Goal: Task Accomplishment & Management: Manage account settings

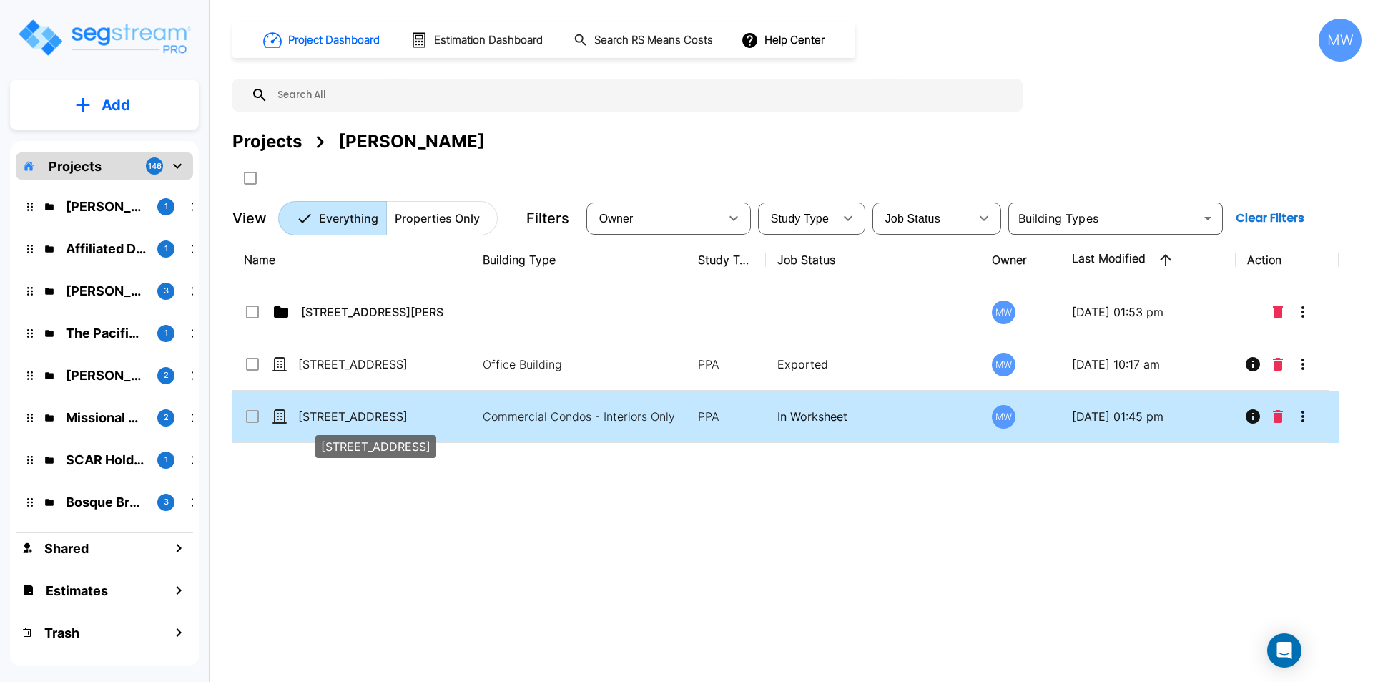
click at [401, 409] on p "430 College Drive" at bounding box center [369, 416] width 143 height 17
checkbox input "true"
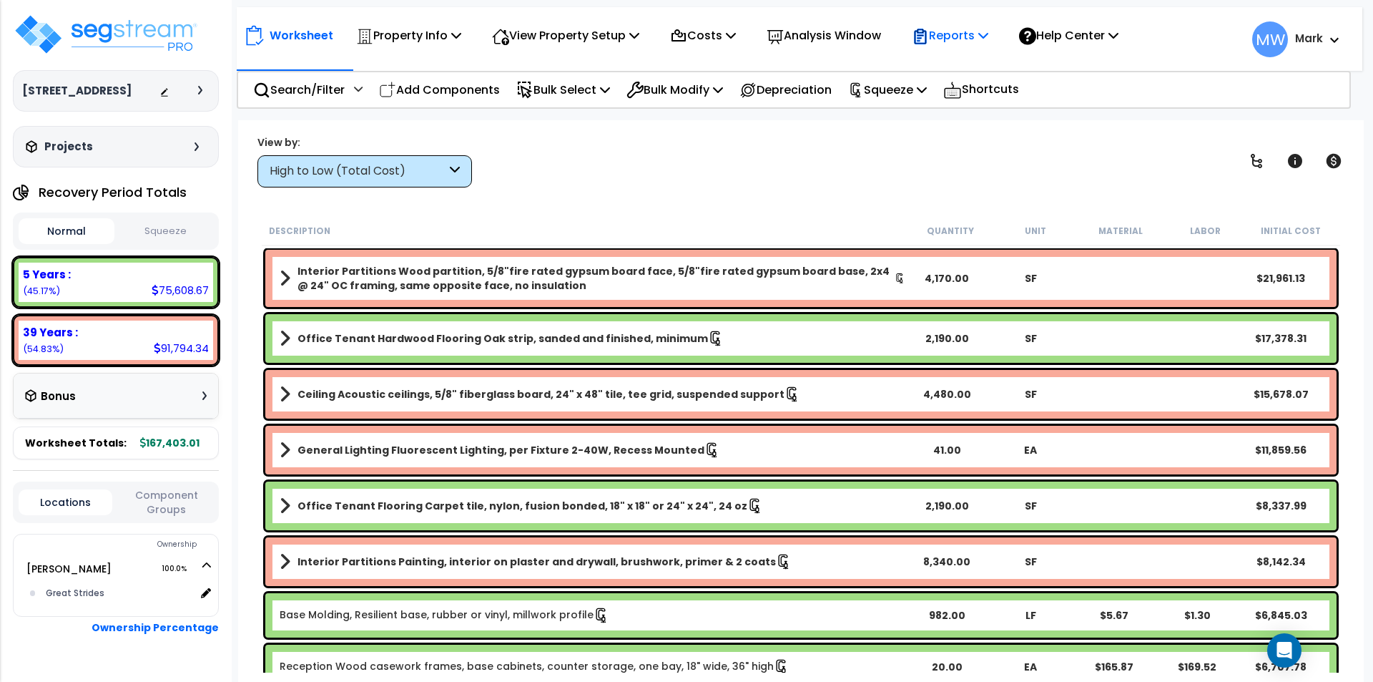
click at [958, 39] on p "Reports" at bounding box center [950, 35] width 77 height 19
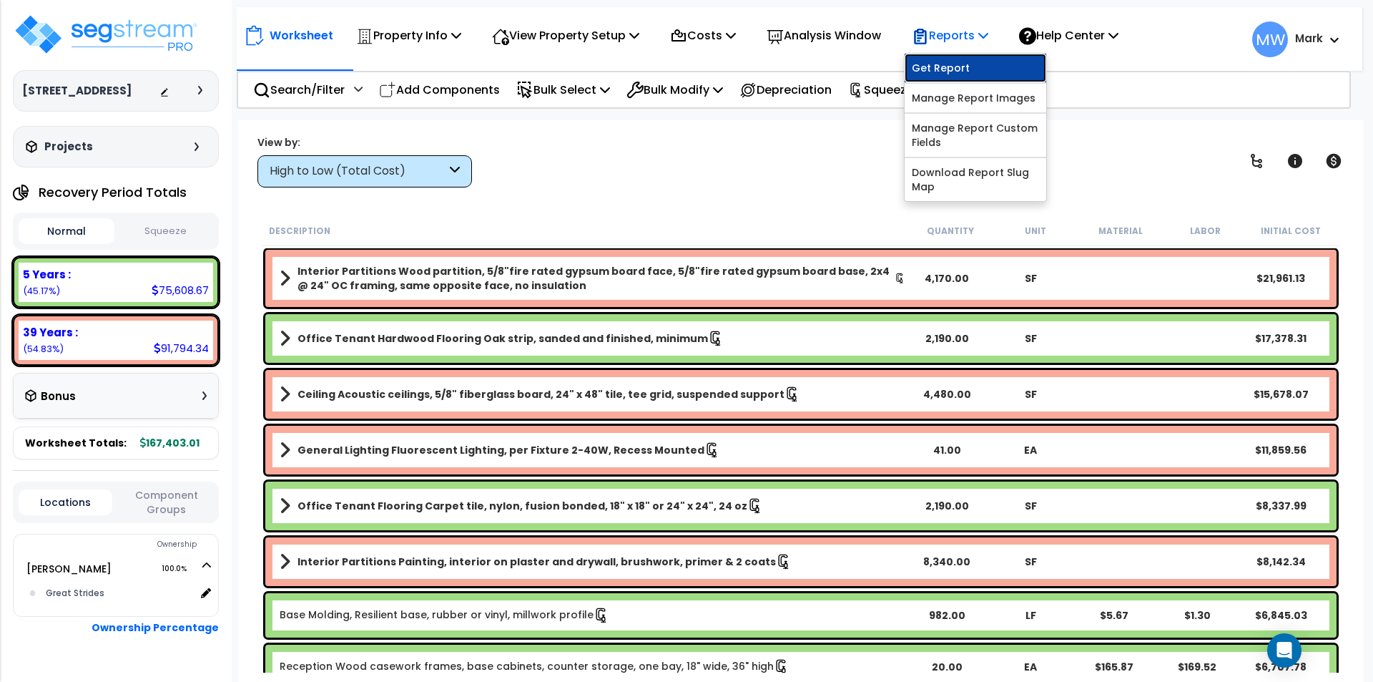
click at [959, 71] on link "Get Report" at bounding box center [976, 68] width 142 height 29
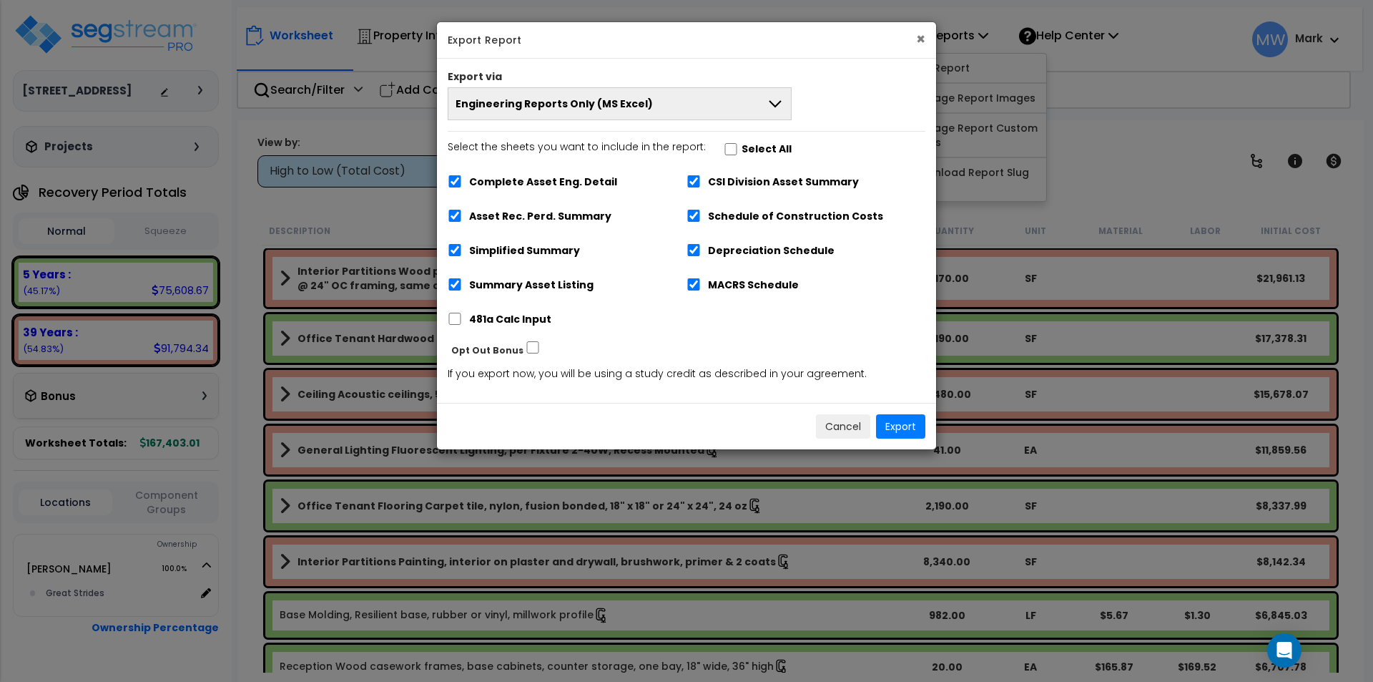
drag, startPoint x: 921, startPoint y: 37, endPoint x: 913, endPoint y: 39, distance: 8.8
click at [919, 41] on button "×" at bounding box center [920, 38] width 9 height 15
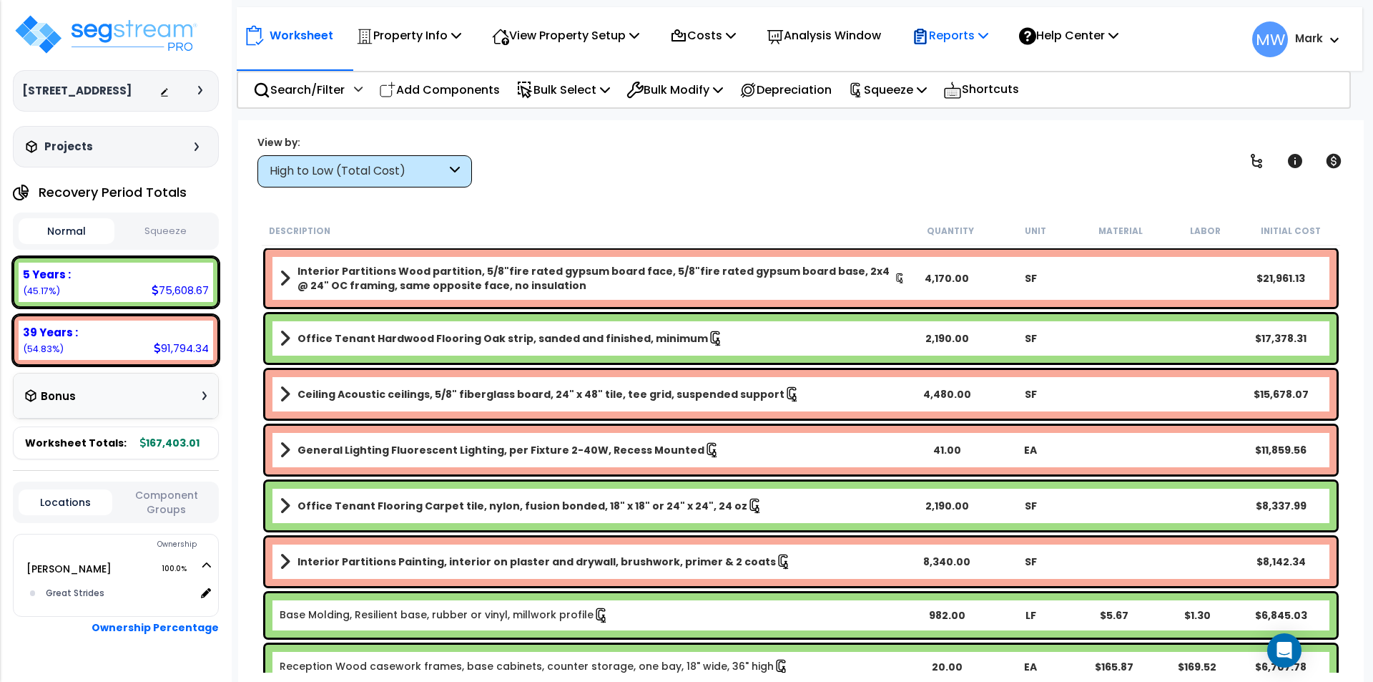
click at [953, 29] on p "Reports" at bounding box center [950, 35] width 77 height 19
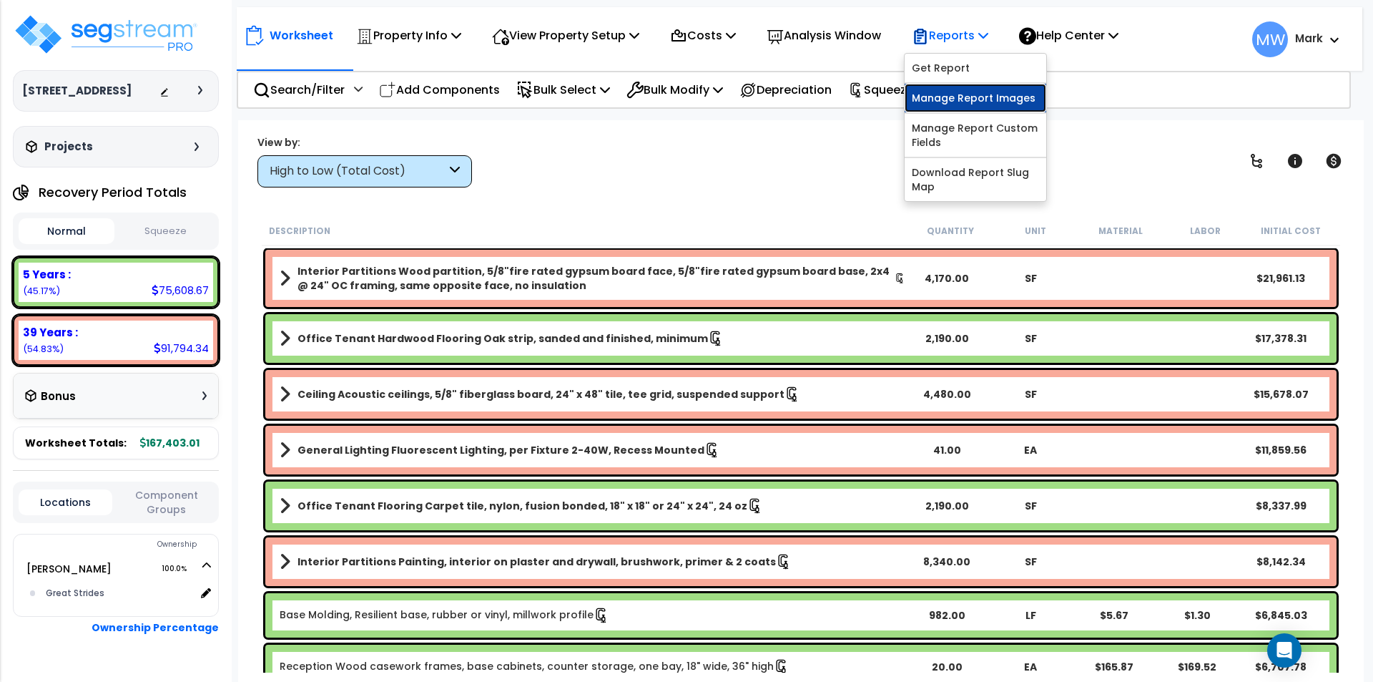
click at [951, 94] on link "Manage Report Images" at bounding box center [976, 98] width 142 height 29
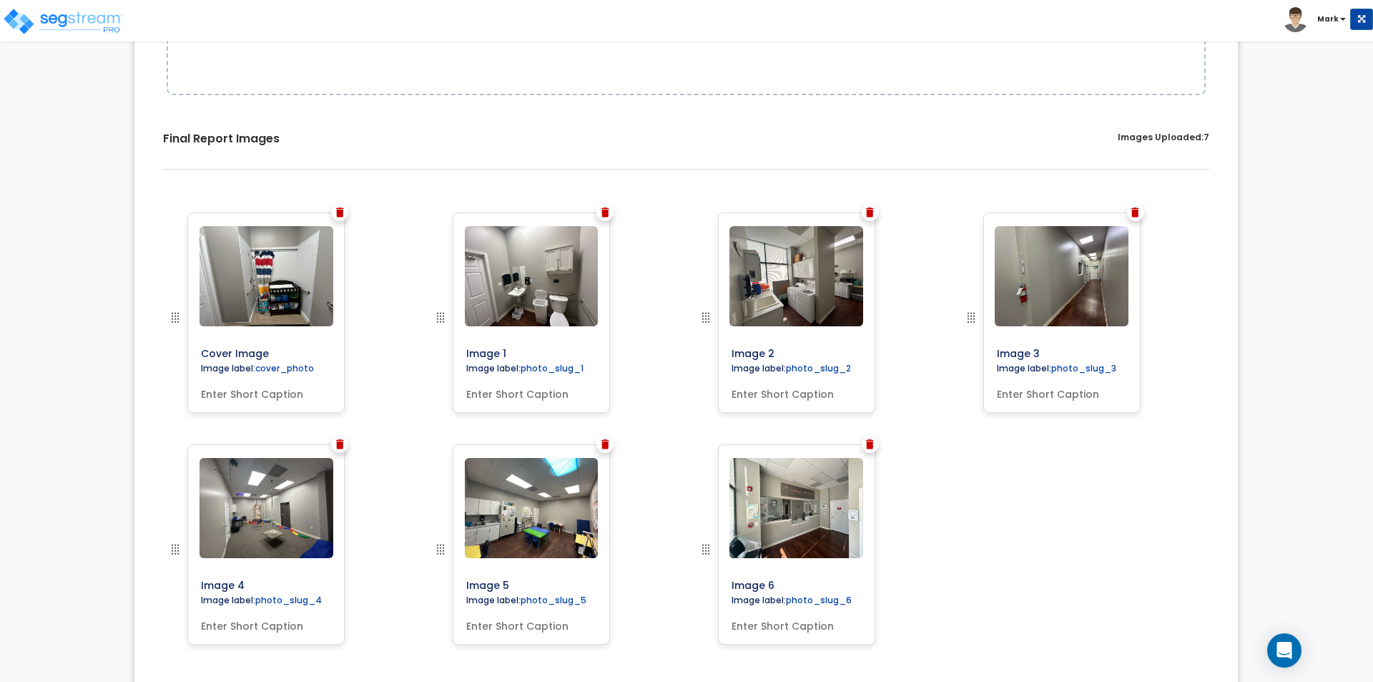
scroll to position [410, 0]
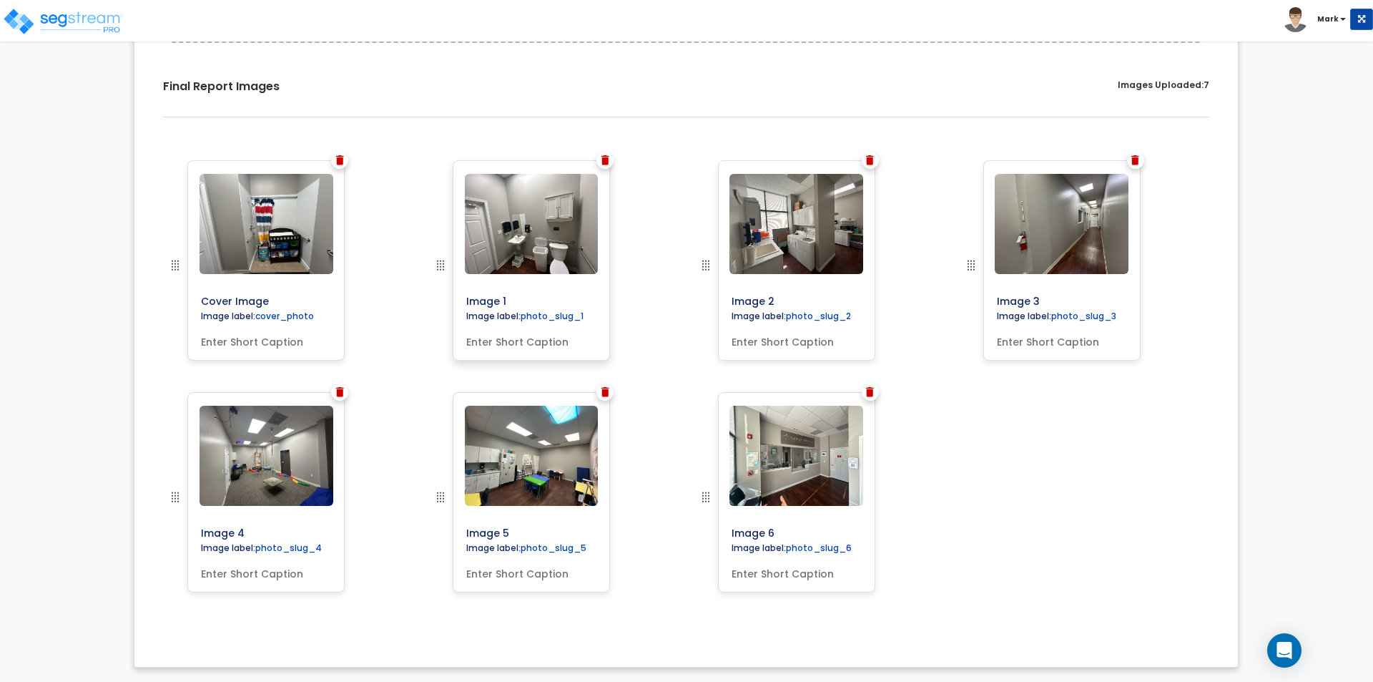
click at [494, 343] on input "text" at bounding box center [532, 339] width 142 height 20
type input "Bathroom"
click at [827, 340] on input "text" at bounding box center [797, 339] width 142 height 20
type input "Laundry Area"
click at [1062, 328] on div "Image label: photo_slug_3" at bounding box center [1062, 318] width 142 height 21
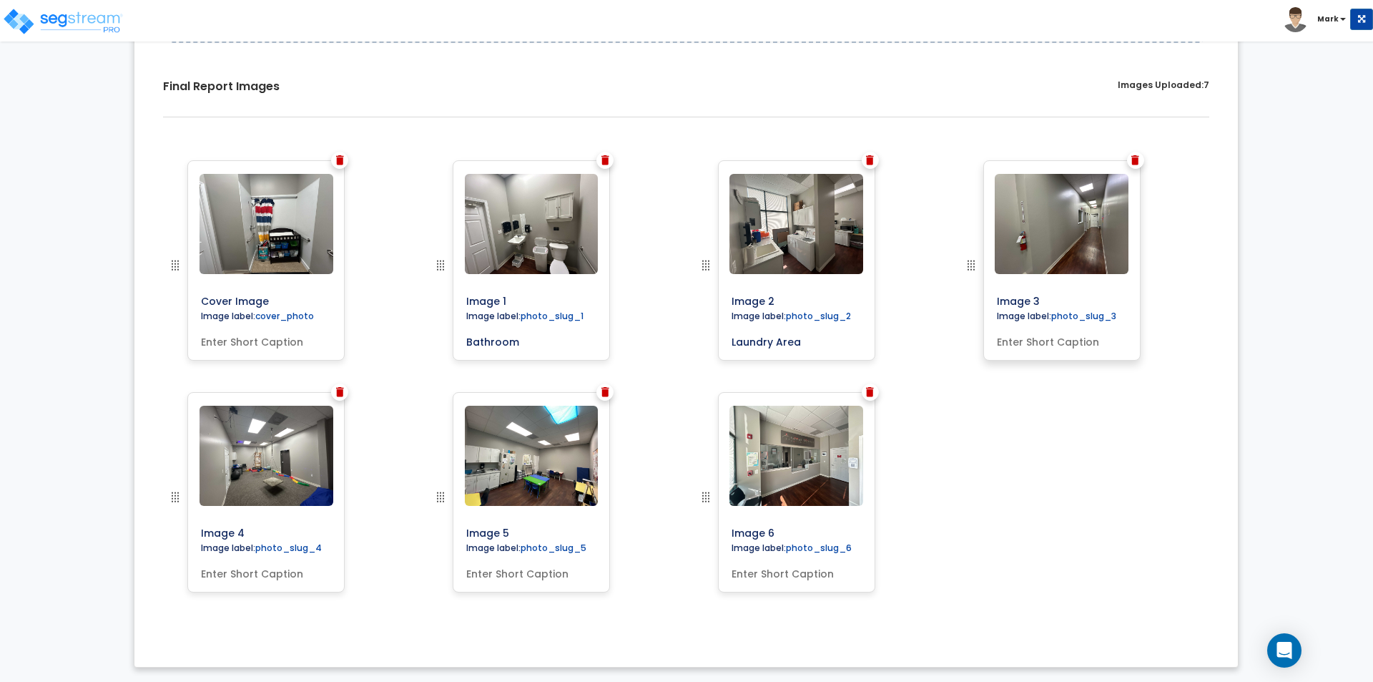
click at [1069, 338] on input "text" at bounding box center [1062, 339] width 142 height 20
type input "Hallway"
click at [283, 577] on input "text" at bounding box center [266, 571] width 142 height 20
type input "Exam Room"
click at [526, 576] on input "text" at bounding box center [532, 571] width 142 height 20
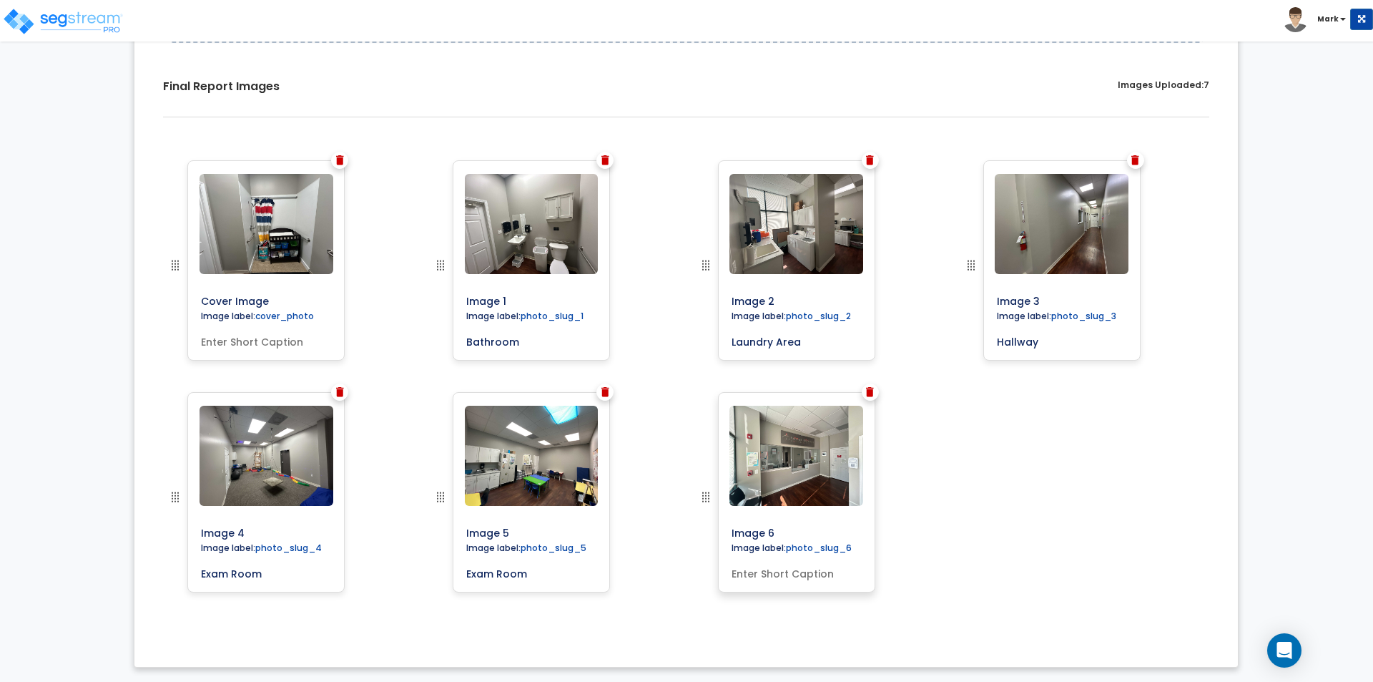
type input "Exam Room"
click at [818, 574] on input "text" at bounding box center [797, 571] width 142 height 20
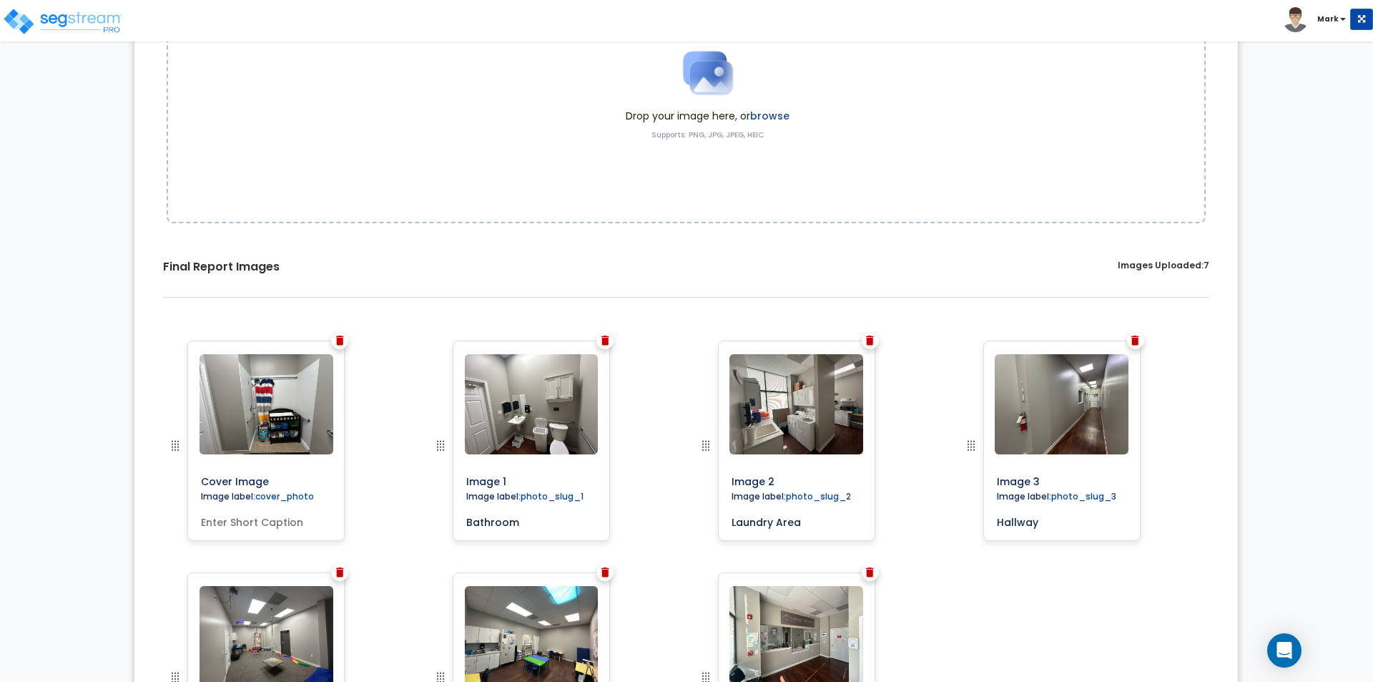
scroll to position [52, 0]
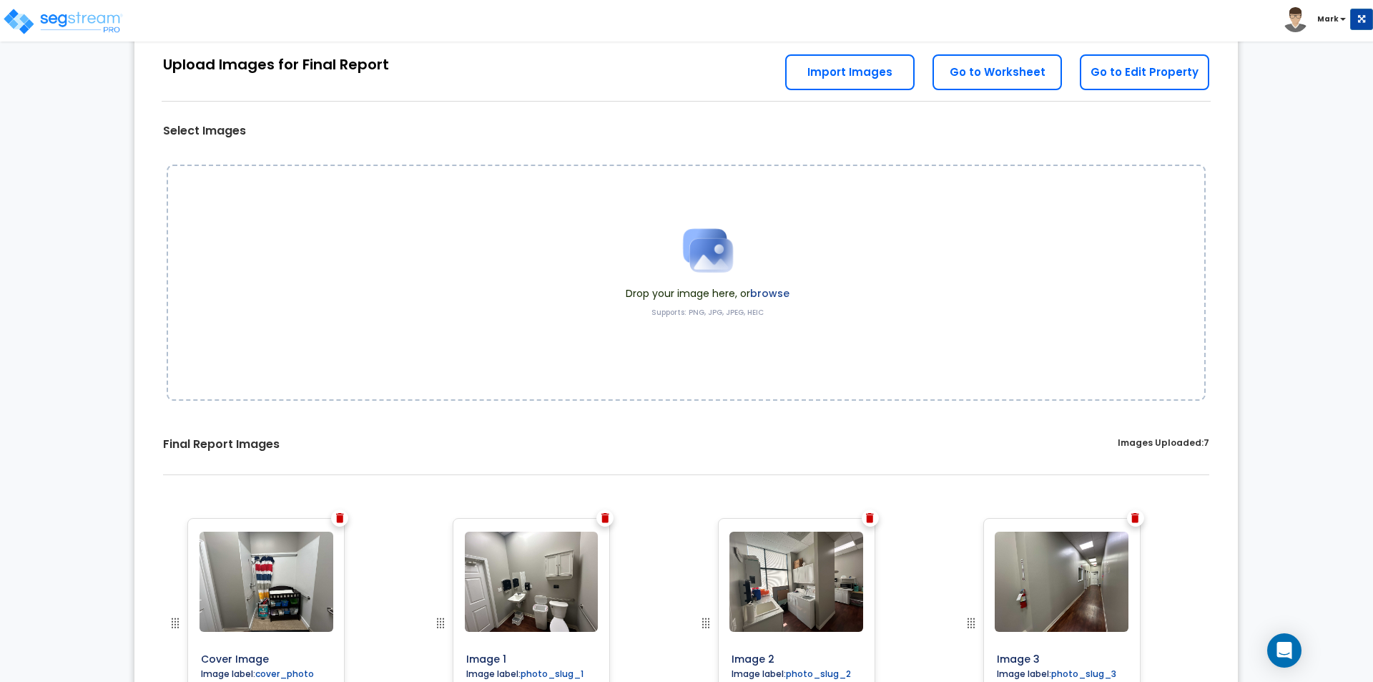
type input "Reception"
click at [969, 84] on link "Go to Worksheet" at bounding box center [997, 72] width 129 height 36
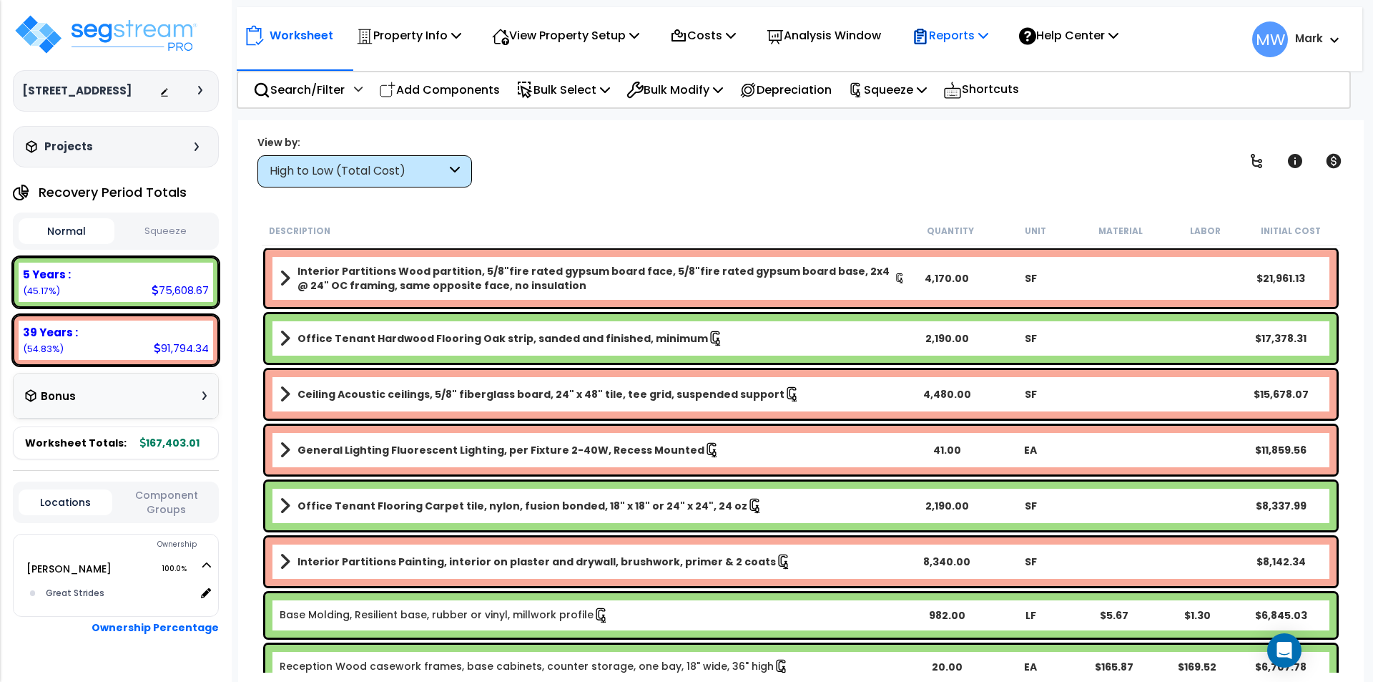
click at [956, 37] on p "Reports" at bounding box center [950, 35] width 77 height 19
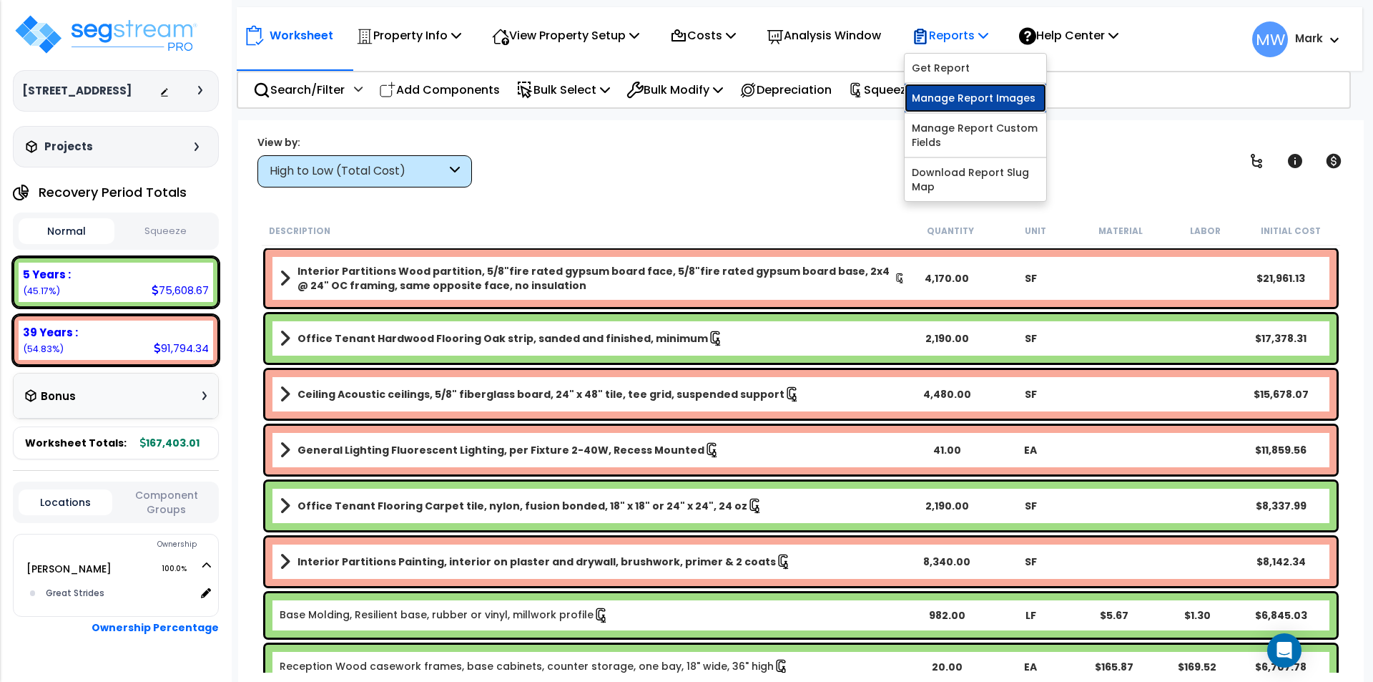
click at [966, 99] on link "Manage Report Images" at bounding box center [976, 98] width 142 height 29
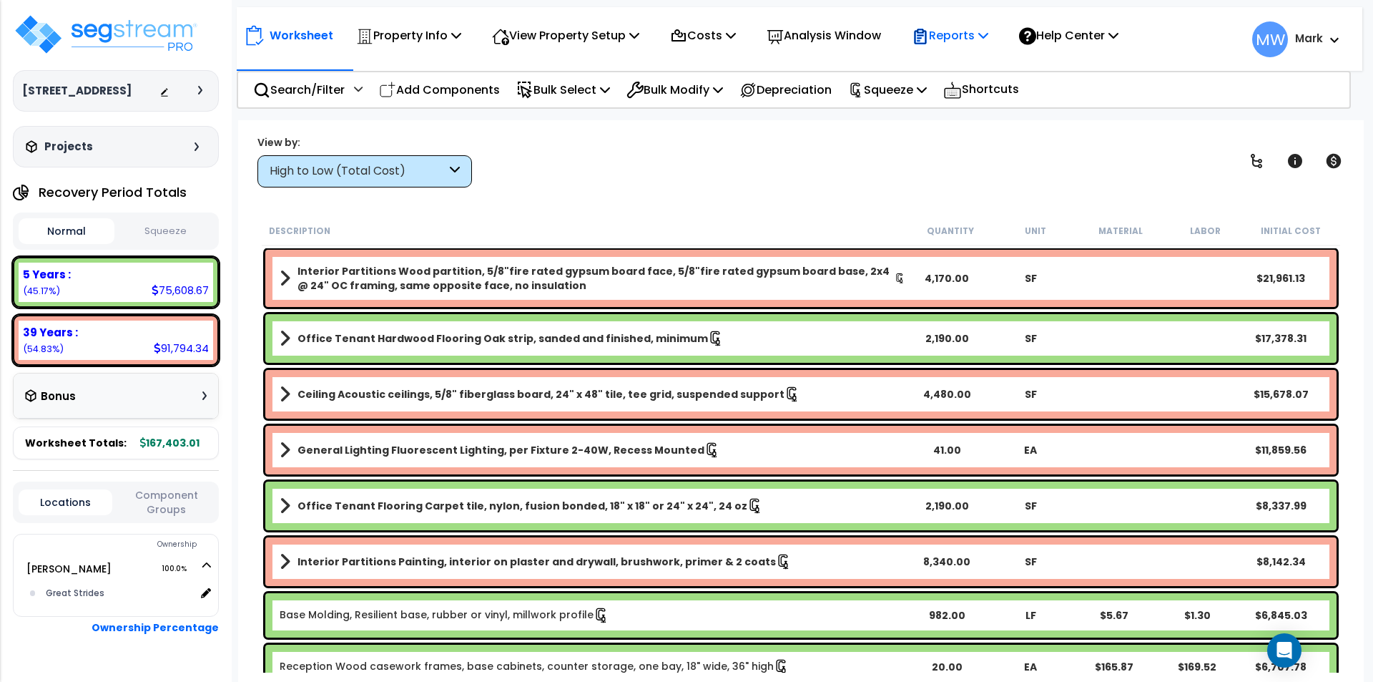
click at [977, 37] on p "Reports" at bounding box center [950, 35] width 77 height 19
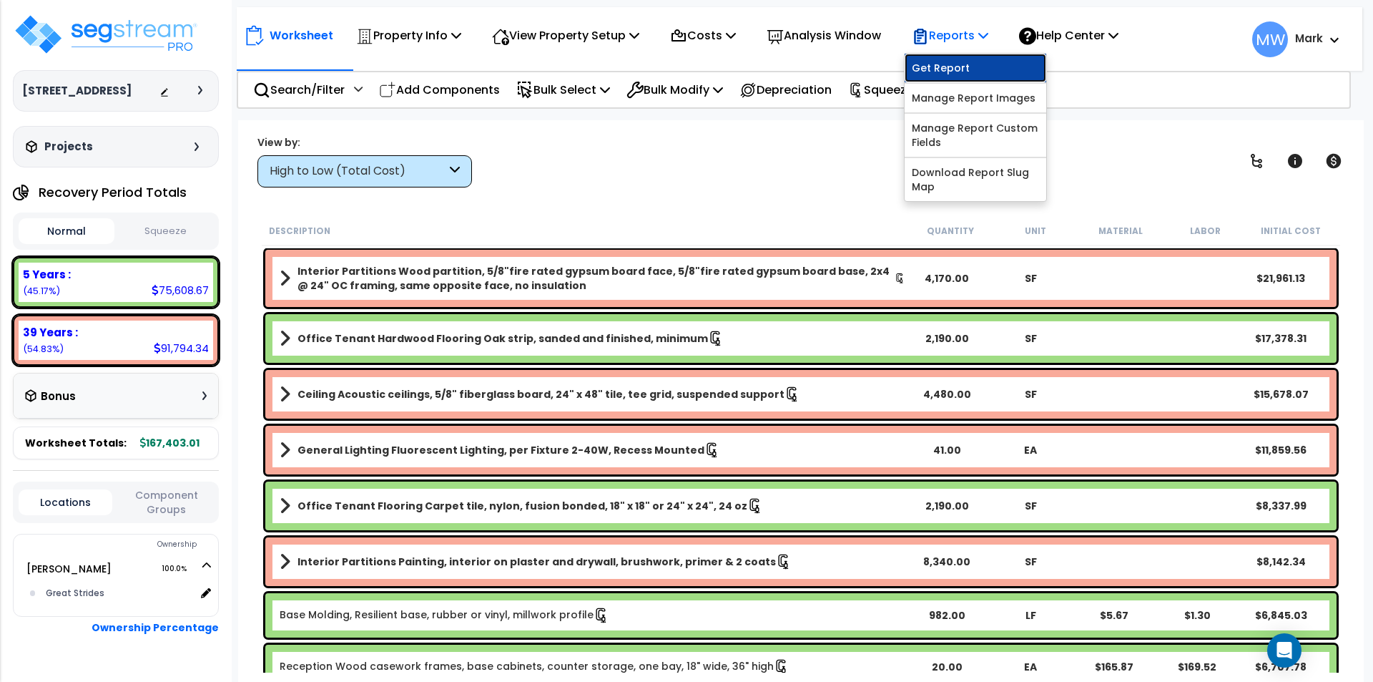
click at [969, 63] on link "Get Report" at bounding box center [976, 68] width 142 height 29
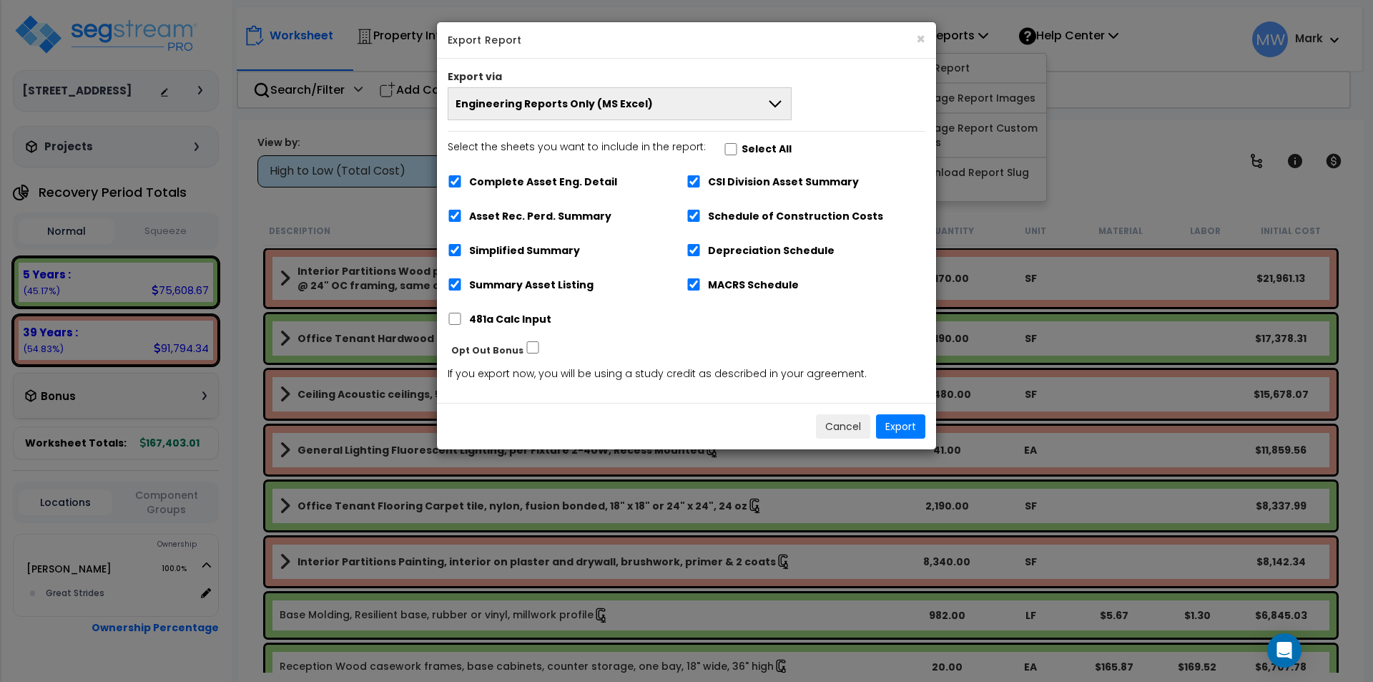
click at [777, 102] on icon at bounding box center [775, 103] width 17 height 17
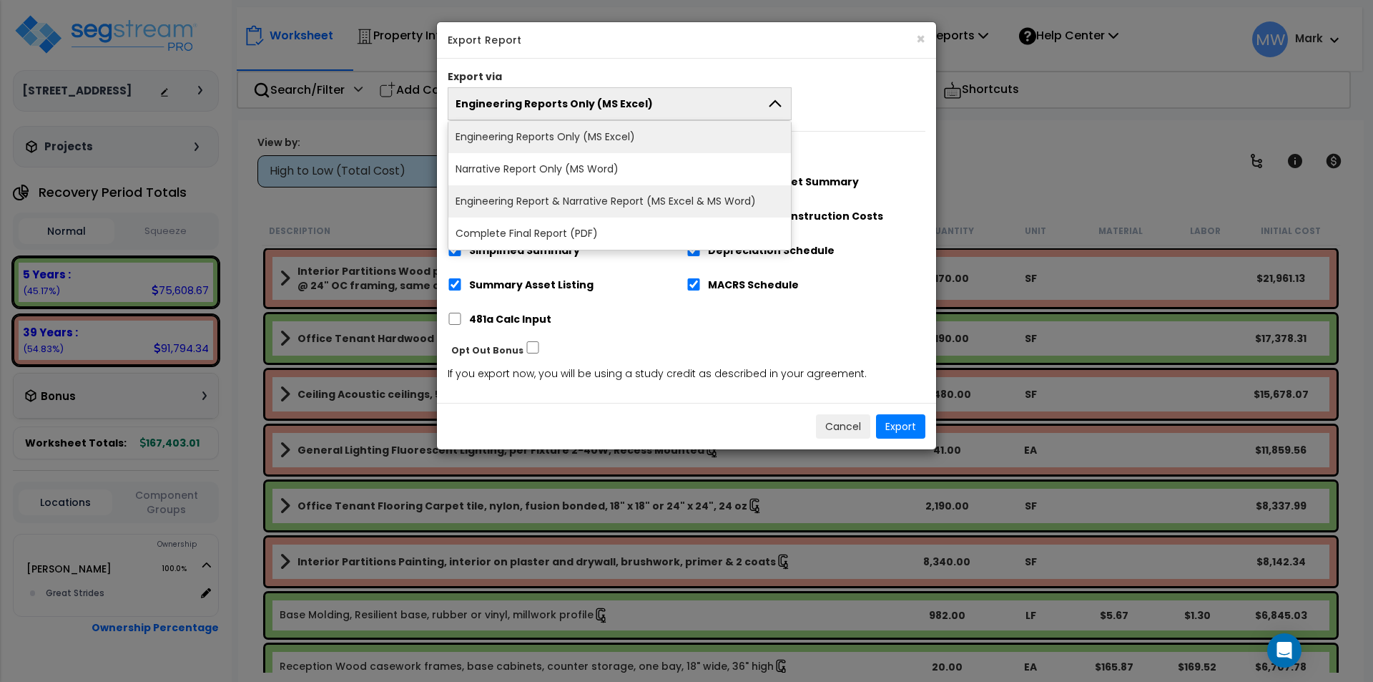
click at [691, 207] on li "Engineering Report & Narrative Report (MS Excel & MS Word)" at bounding box center [619, 201] width 343 height 32
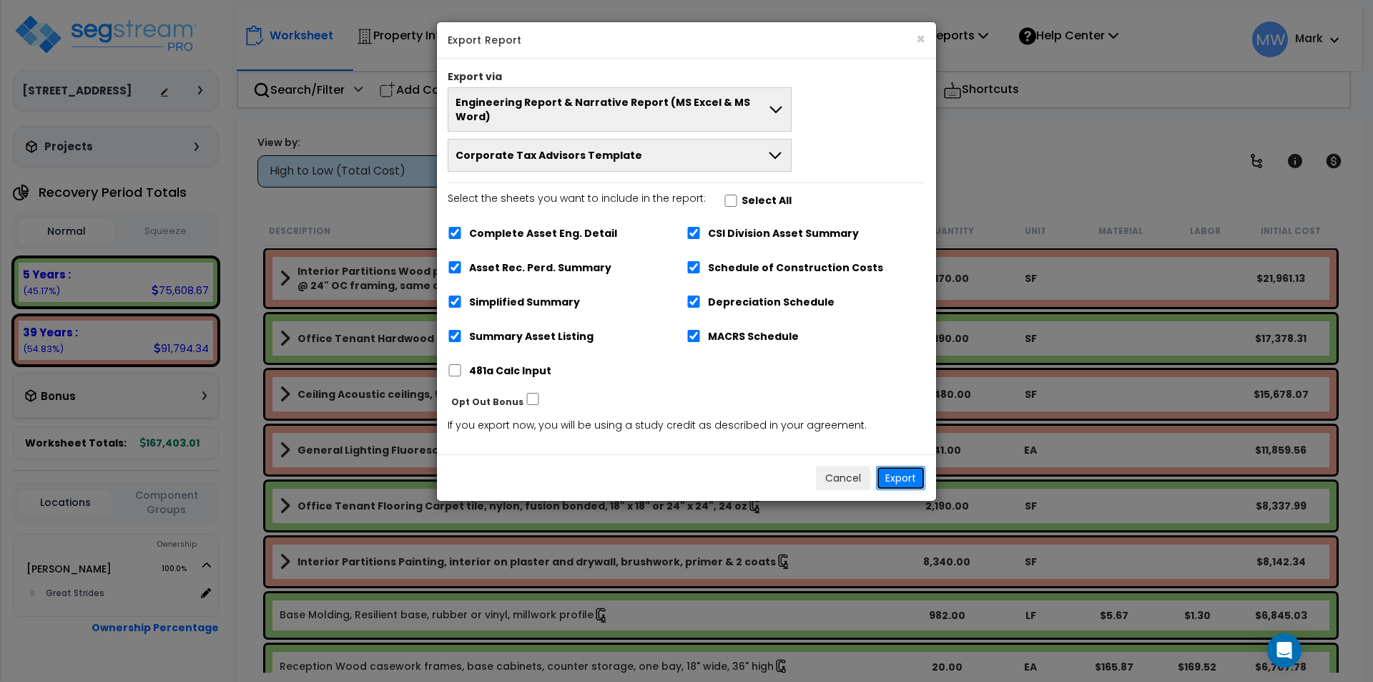
click at [925, 466] on button "Export" at bounding box center [900, 478] width 49 height 24
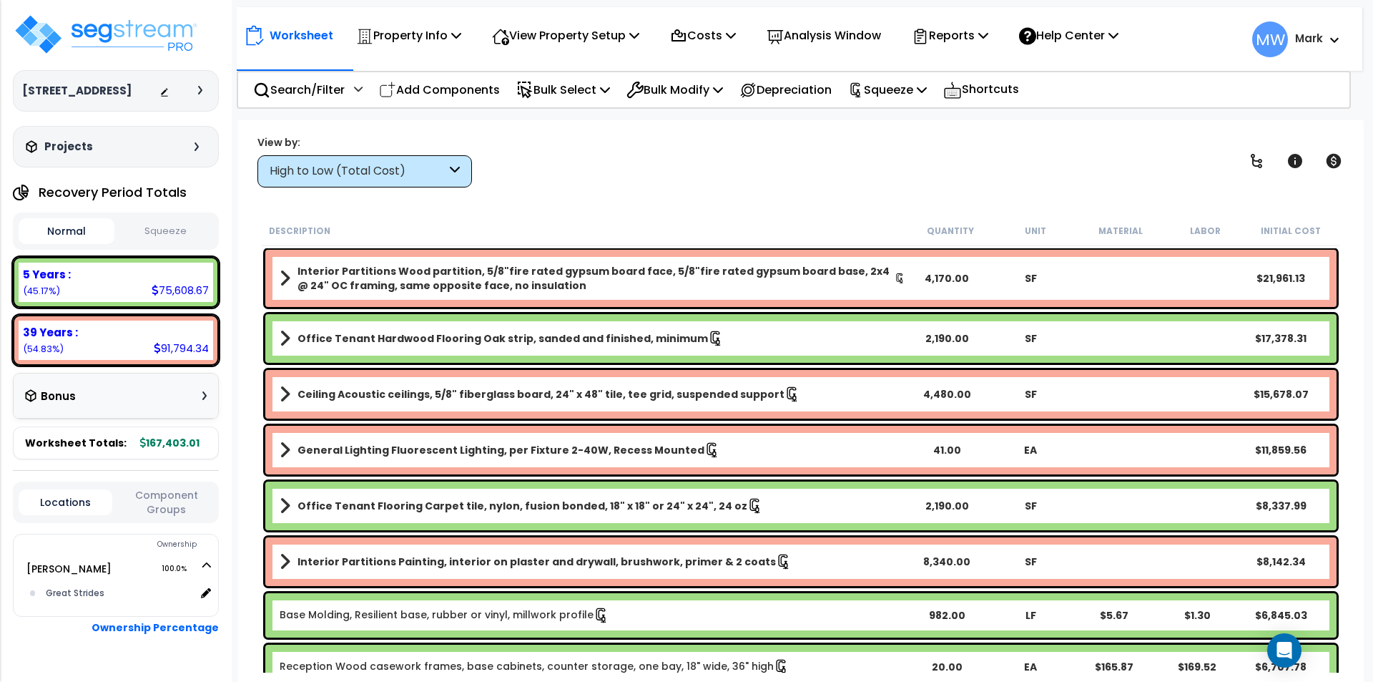
click at [1094, 142] on div "View by: High to Low (Total Cost) High to Low (Total Cost)" at bounding box center [800, 160] width 1097 height 53
click at [451, 31] on p "Property Info" at bounding box center [408, 35] width 105 height 19
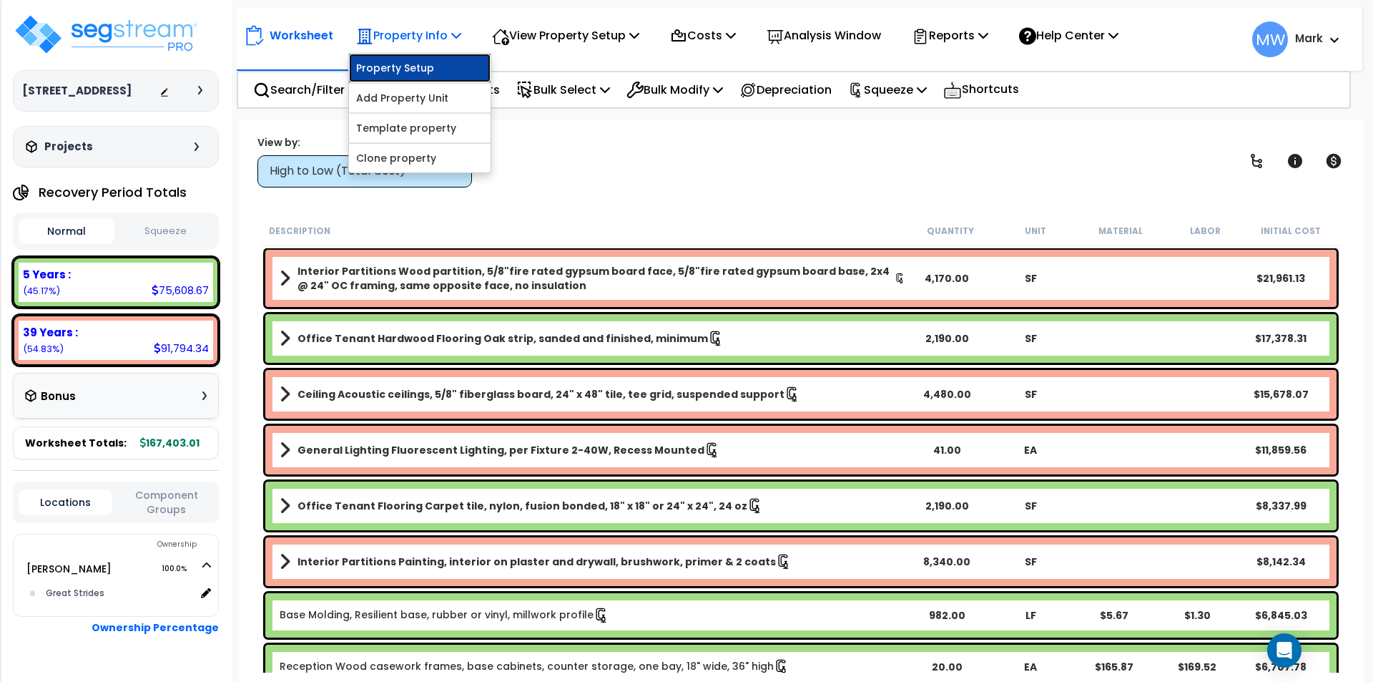
click at [428, 64] on link "Property Setup" at bounding box center [420, 68] width 142 height 29
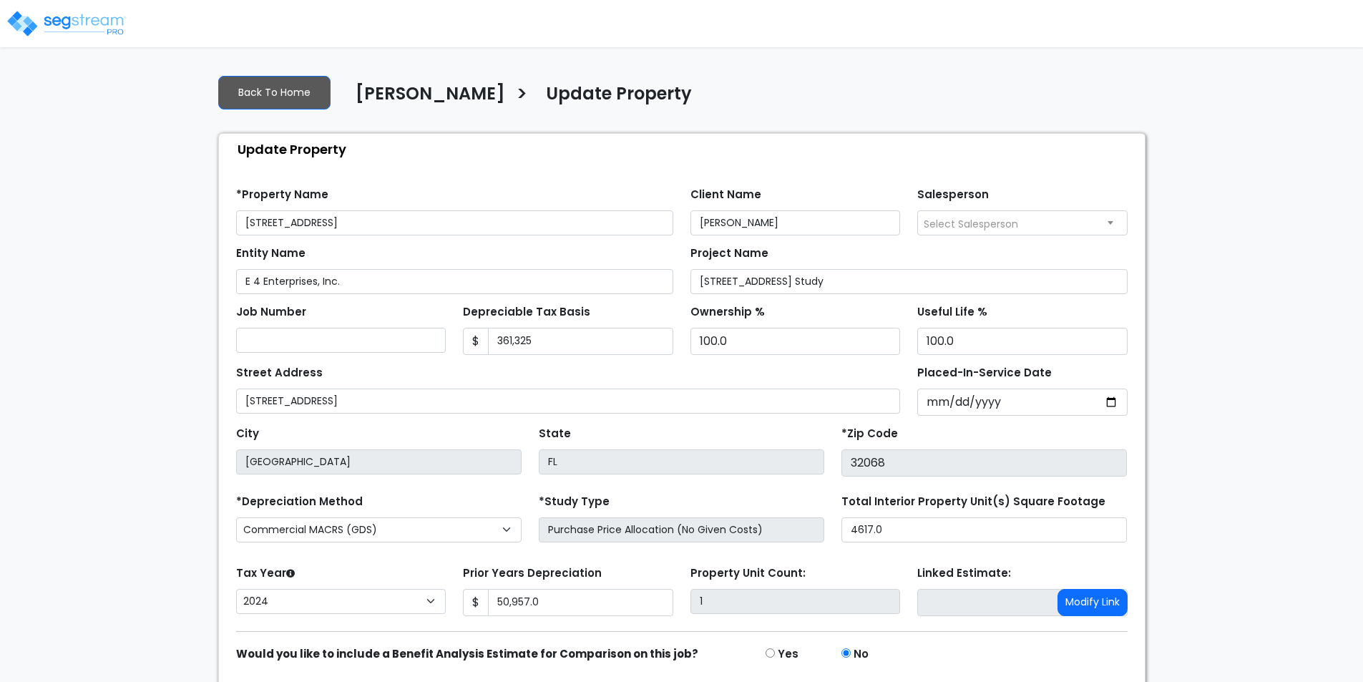
select select "2024"
